Goal: Obtain resource: Download file/media

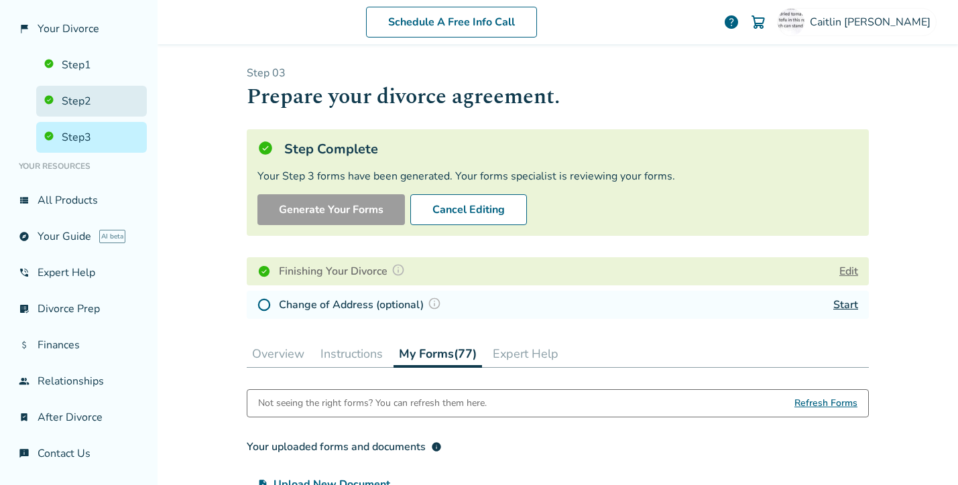
click at [93, 100] on link "Step 2" at bounding box center [91, 101] width 111 height 31
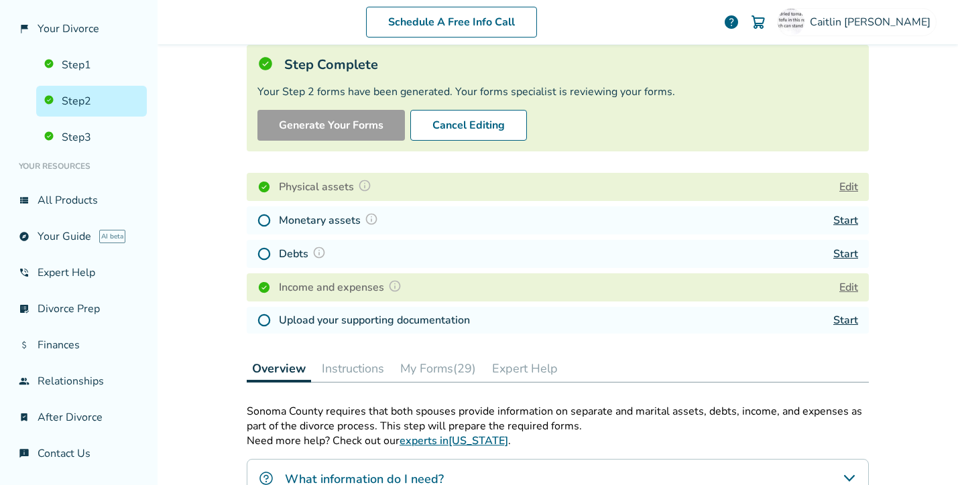
scroll to position [104, 0]
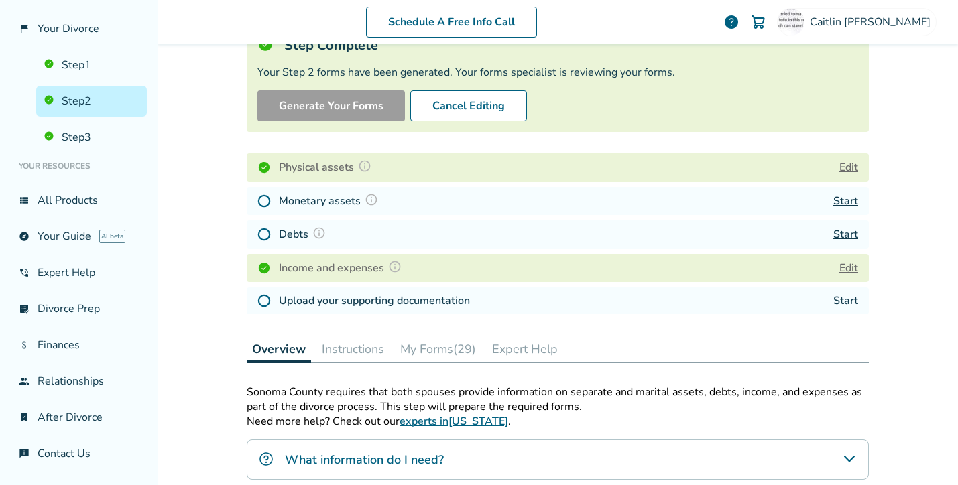
click at [433, 351] on button "My Forms (29)" at bounding box center [438, 349] width 87 height 27
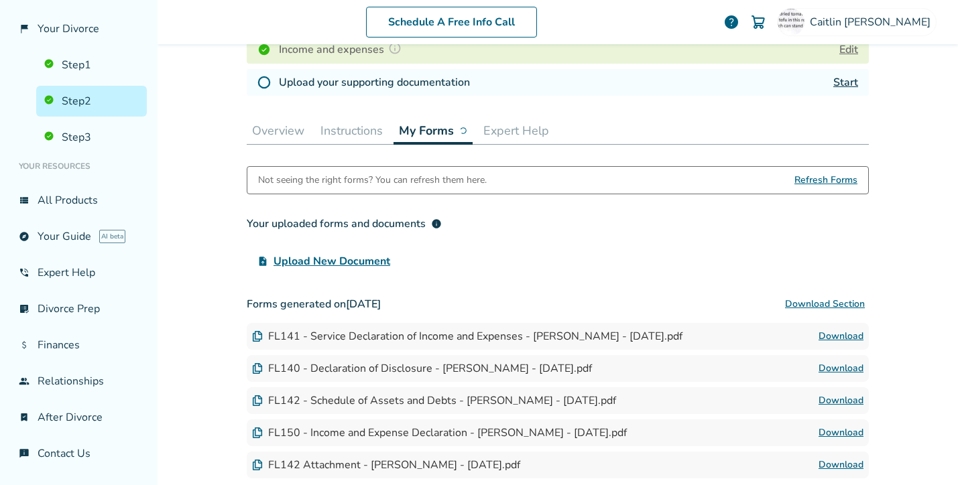
scroll to position [325, 0]
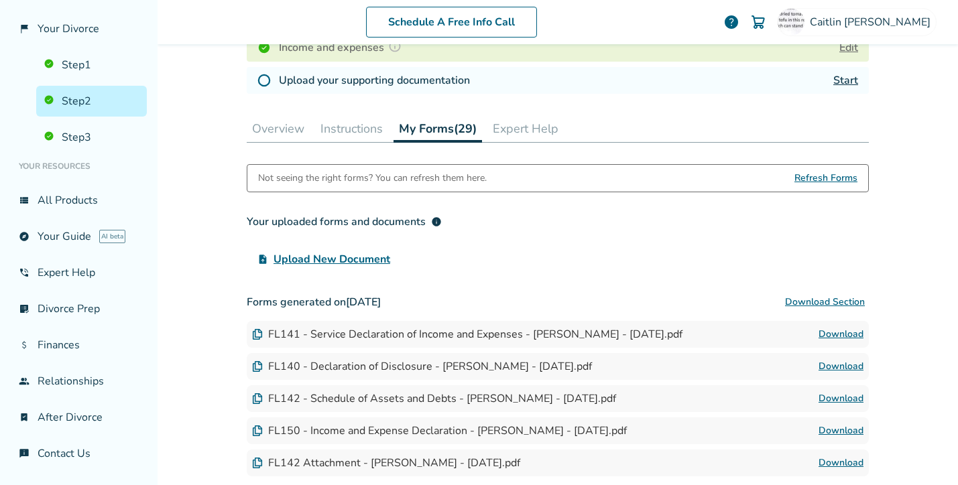
click at [846, 406] on link "Download" at bounding box center [841, 399] width 45 height 16
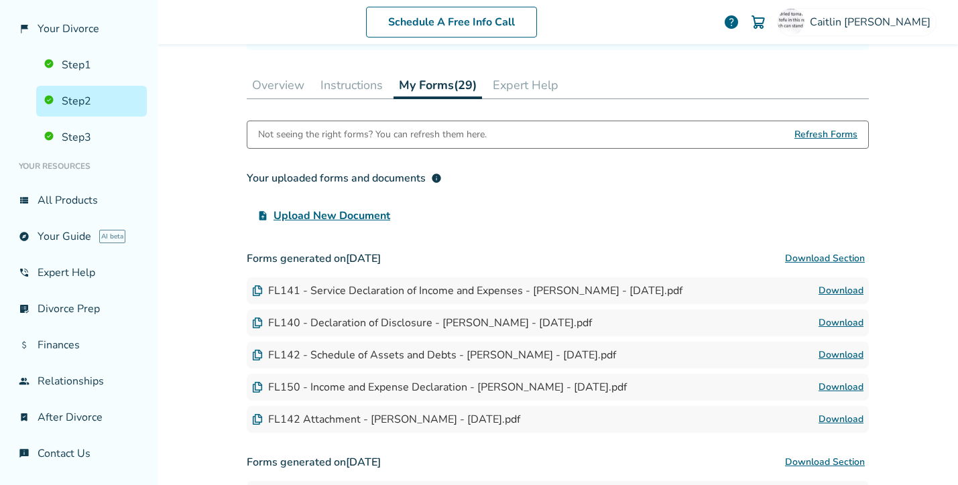
scroll to position [369, 0]
click at [97, 137] on link "Step 3" at bounding box center [91, 137] width 111 height 31
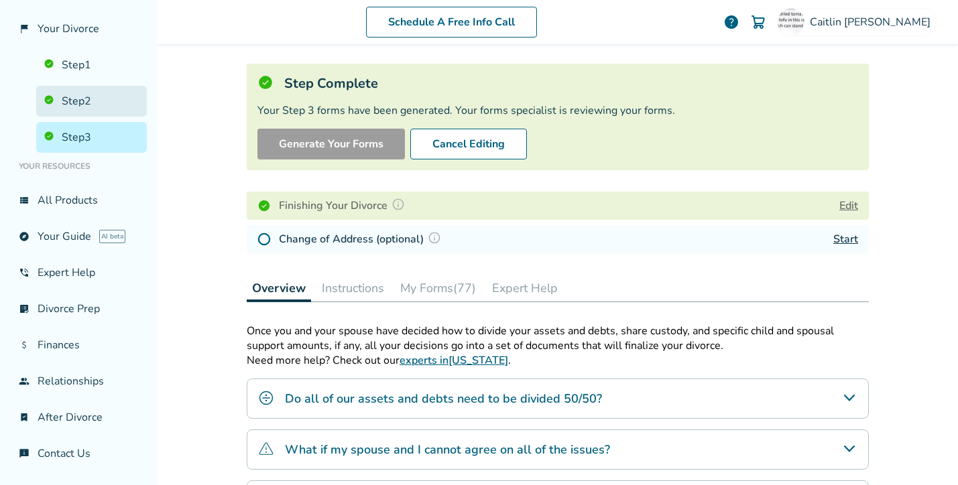
click at [90, 104] on link "Step 2" at bounding box center [91, 101] width 111 height 31
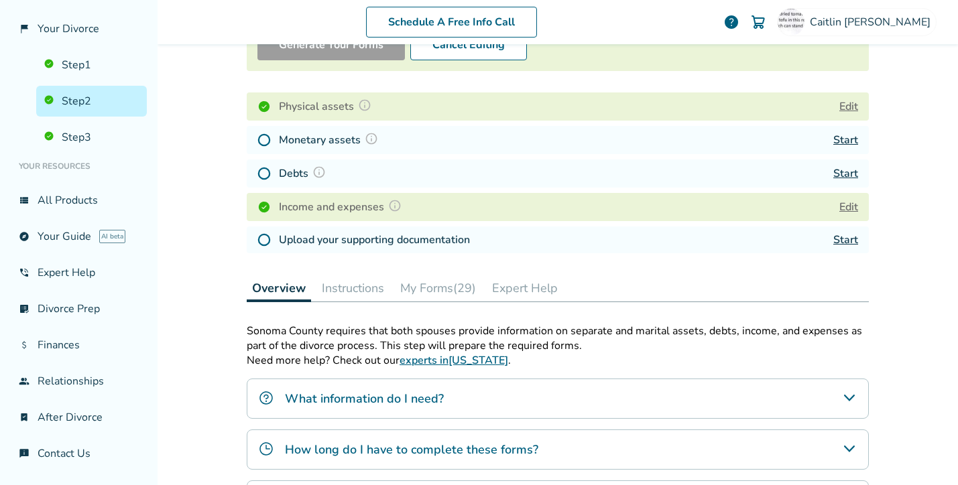
scroll to position [171, 0]
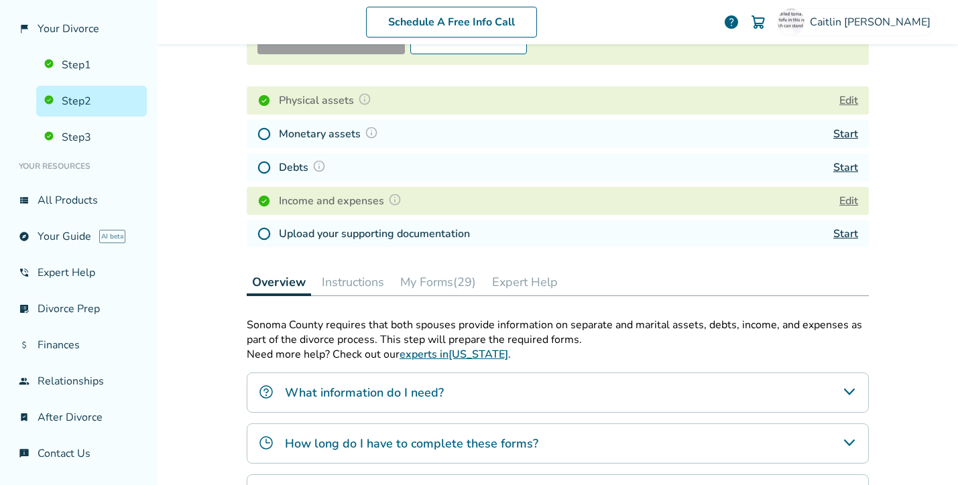
click at [459, 289] on button "My Forms (29)" at bounding box center [438, 282] width 87 height 27
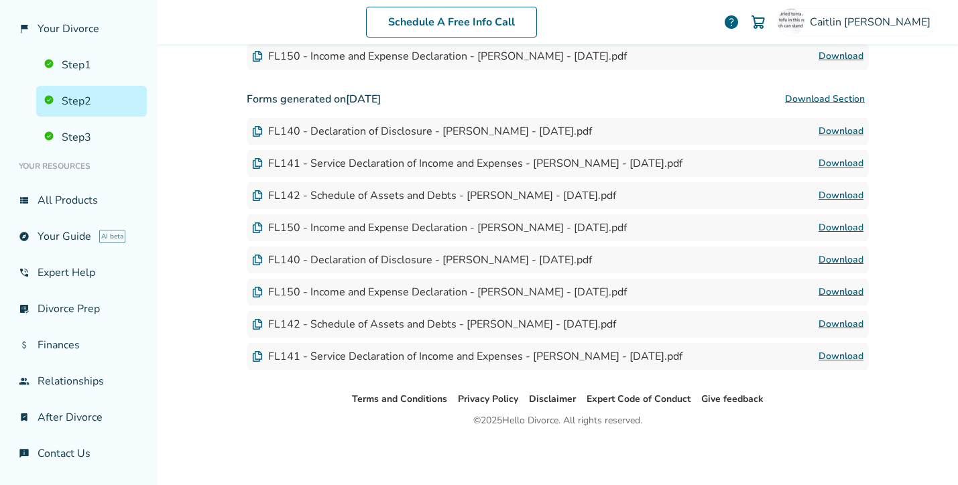
scroll to position [1381, 0]
click at [89, 134] on link "Step 3" at bounding box center [91, 137] width 111 height 31
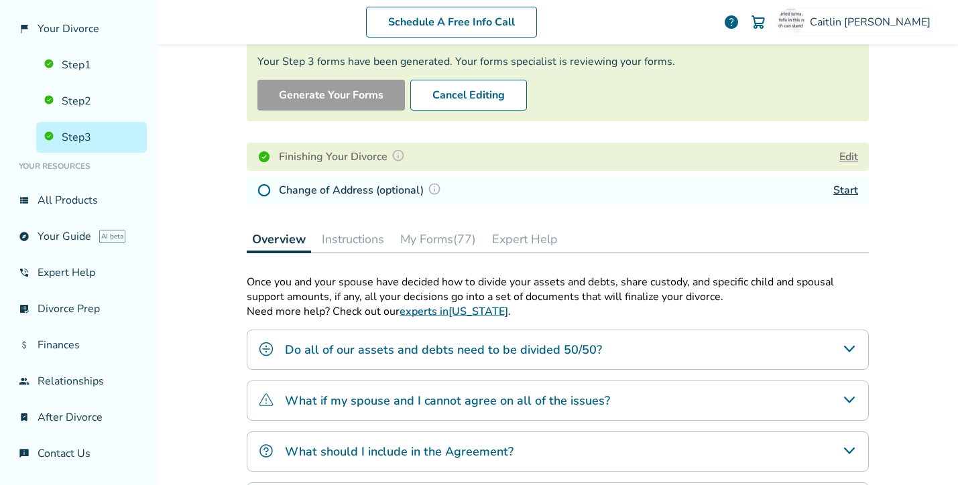
scroll to position [120, 0]
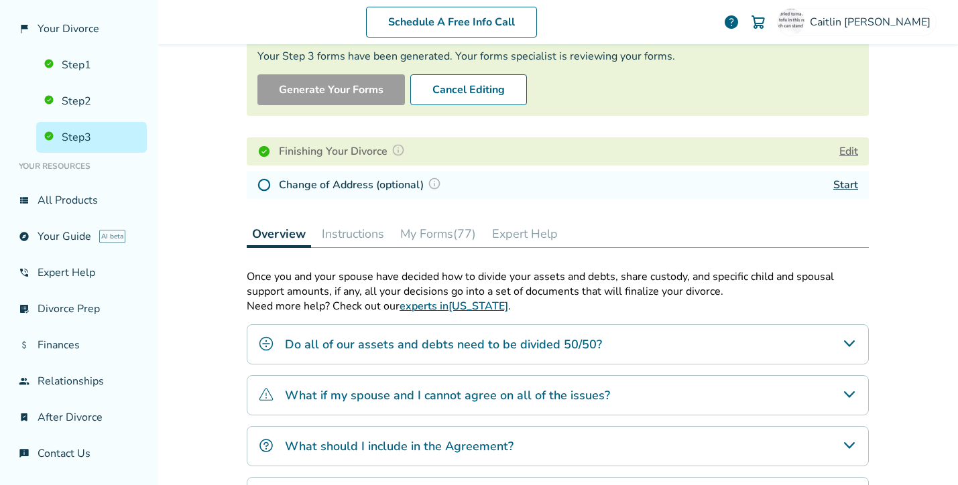
click at [453, 233] on button "My Forms (77)" at bounding box center [438, 234] width 87 height 27
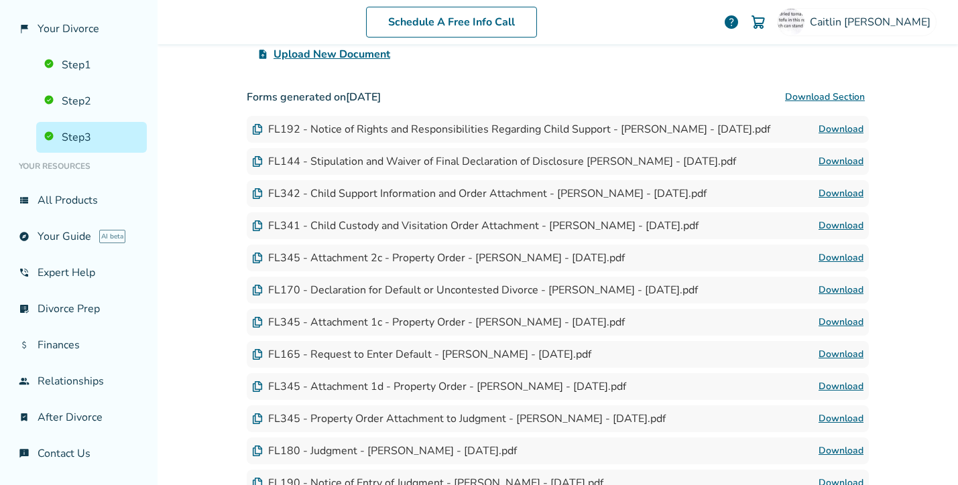
scroll to position [430, 0]
click at [836, 196] on link "Download" at bounding box center [841, 194] width 45 height 16
click at [838, 200] on link "Download" at bounding box center [841, 194] width 45 height 16
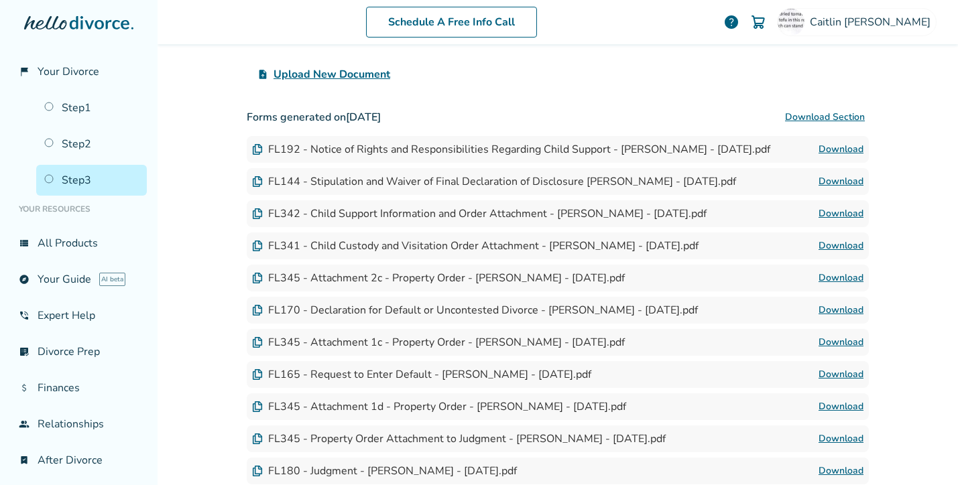
scroll to position [410, 0]
click at [258, 215] on img at bounding box center [257, 214] width 11 height 11
click at [840, 218] on link "Download" at bounding box center [841, 215] width 45 height 16
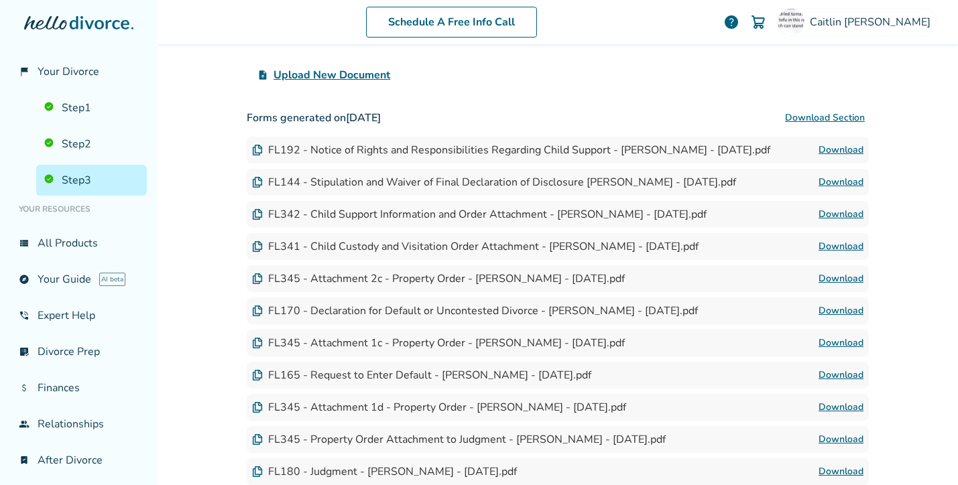
click at [838, 217] on link "Download" at bounding box center [841, 215] width 45 height 16
click at [838, 282] on link "Download" at bounding box center [841, 279] width 45 height 16
click at [844, 280] on link "Download" at bounding box center [841, 279] width 45 height 16
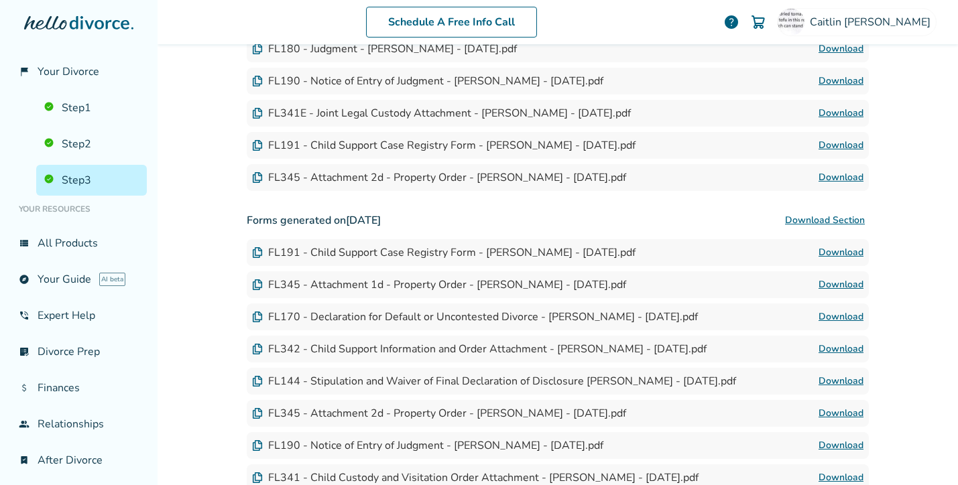
scroll to position [856, 0]
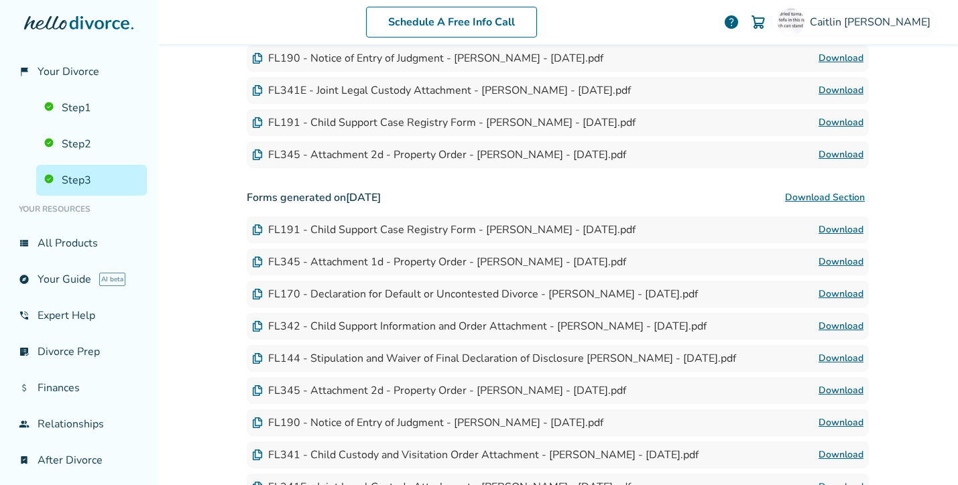
click at [829, 329] on link "Download" at bounding box center [841, 327] width 45 height 16
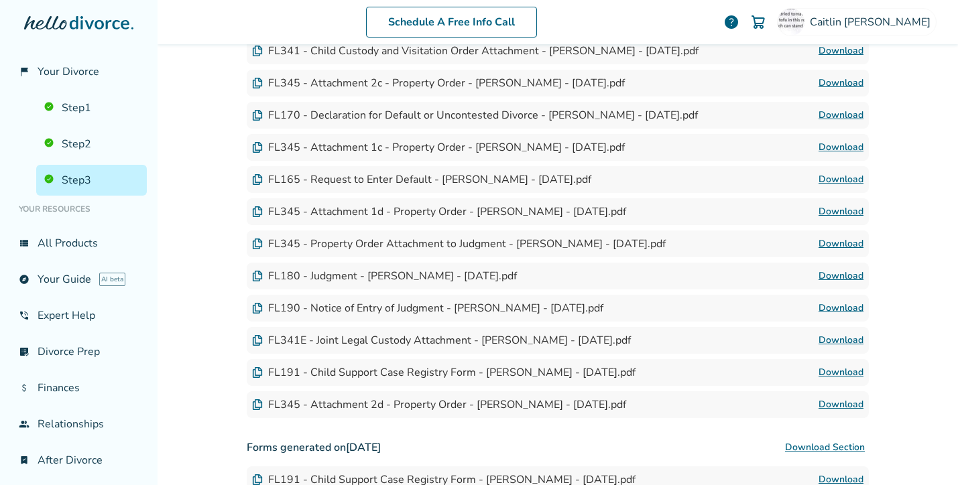
scroll to position [608, 0]
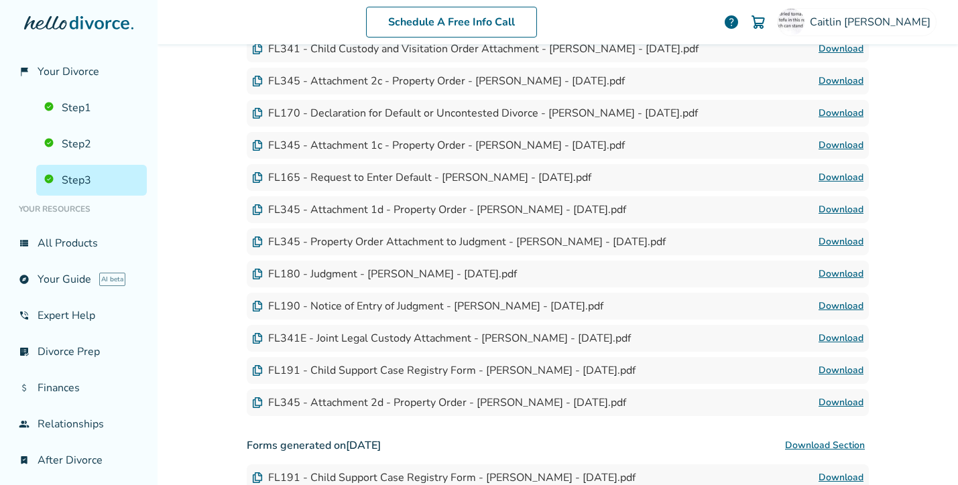
click at [835, 114] on link "Download" at bounding box center [841, 113] width 45 height 16
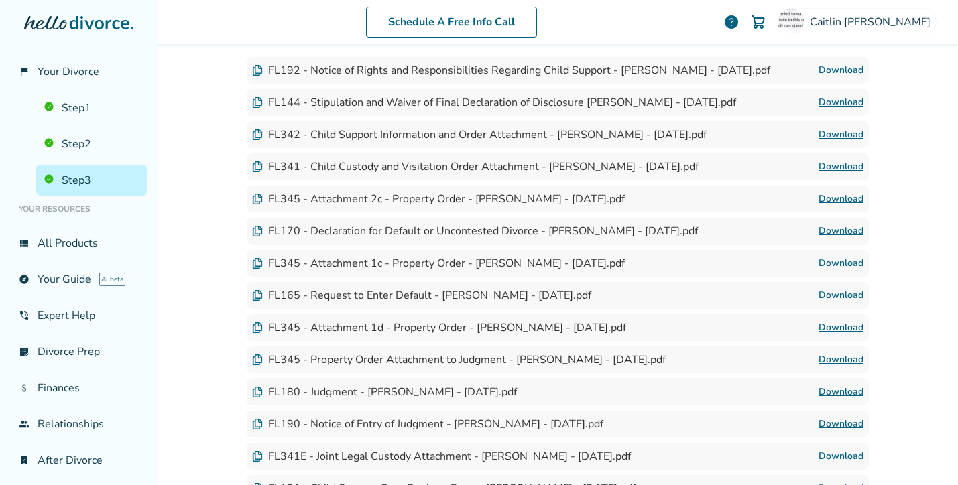
scroll to position [491, 0]
click at [833, 167] on link "Download" at bounding box center [841, 166] width 45 height 16
click at [833, 135] on link "Download" at bounding box center [841, 133] width 45 height 16
